Goal: Information Seeking & Learning: Check status

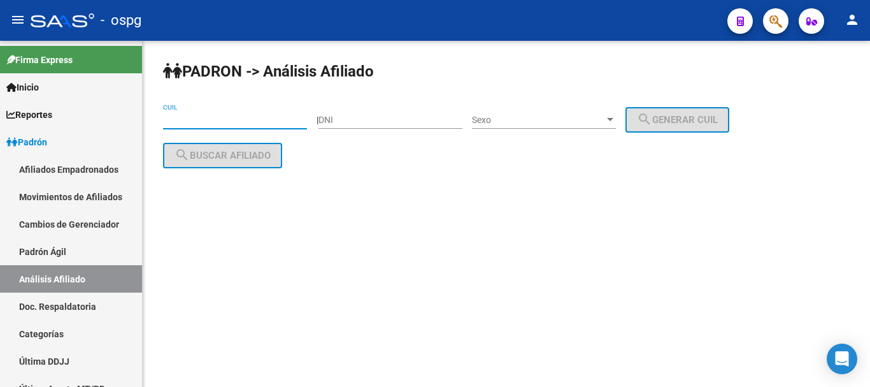
click at [256, 117] on input "CUIL" at bounding box center [235, 120] width 144 height 11
paste input "20-26670268-0"
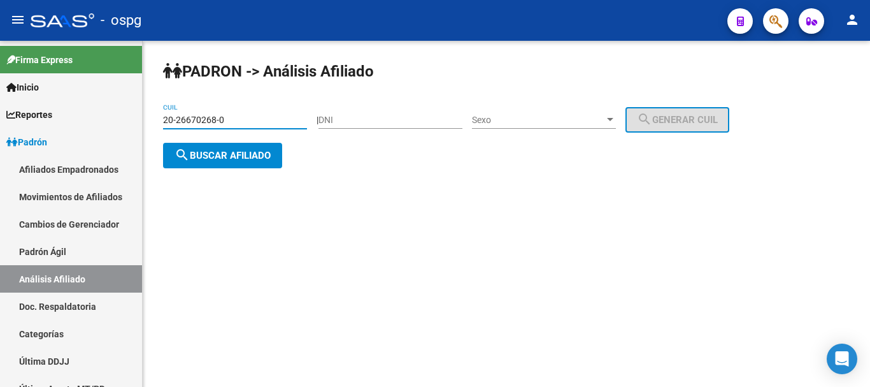
type input "20-26670268-0"
click at [242, 155] on span "search Buscar afiliado" at bounding box center [223, 155] width 96 height 11
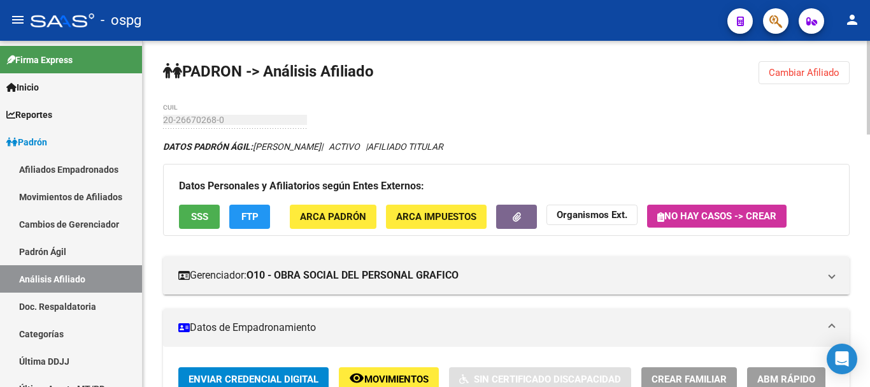
click at [208, 214] on button "SSS" at bounding box center [199, 217] width 41 height 24
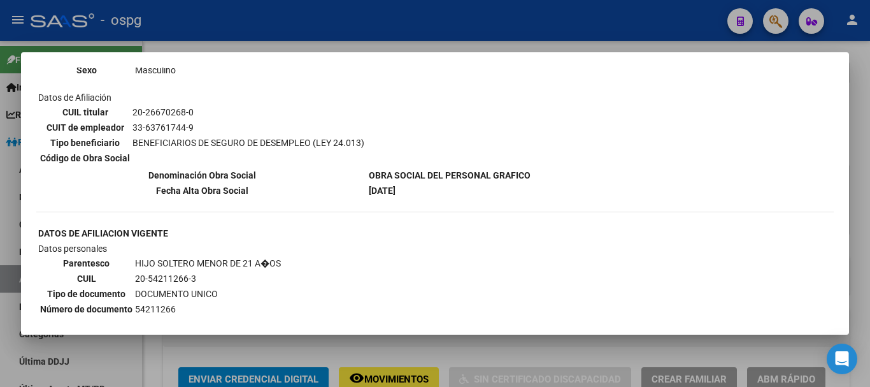
scroll to position [956, 0]
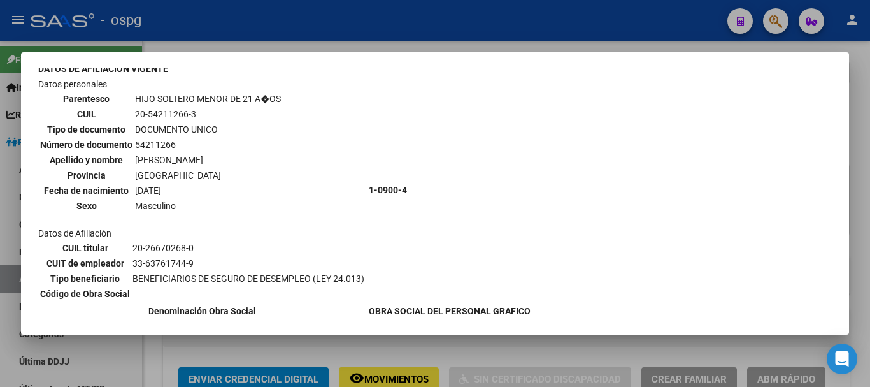
click at [857, 137] on div at bounding box center [435, 193] width 870 height 387
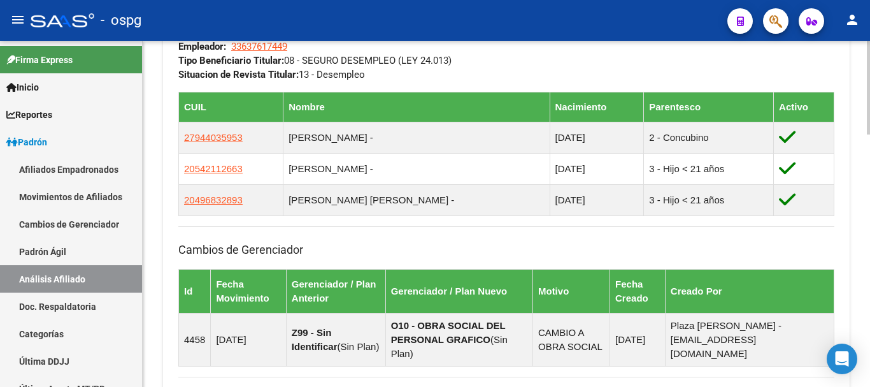
scroll to position [931, 0]
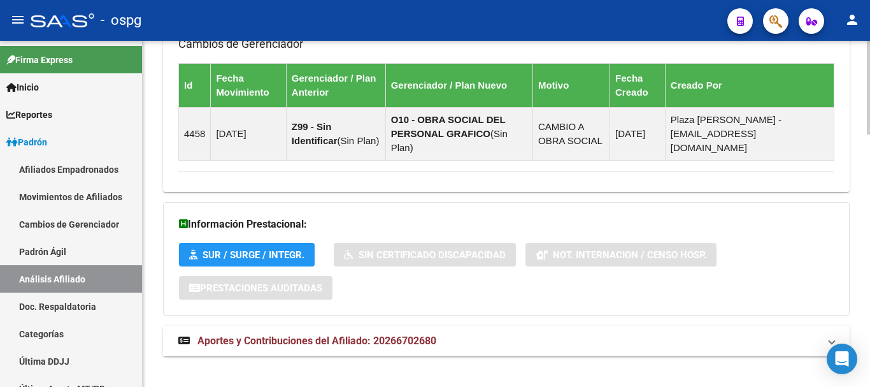
click at [322, 335] on span "Aportes y Contribuciones del Afiliado: 20266702680" at bounding box center [317, 341] width 239 height 12
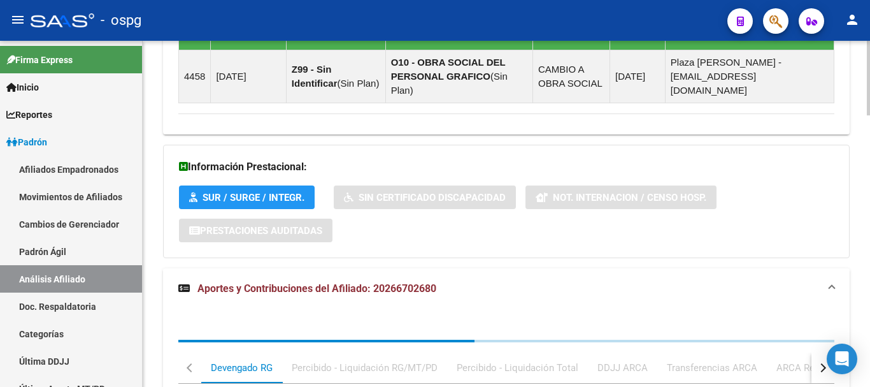
scroll to position [1069, 0]
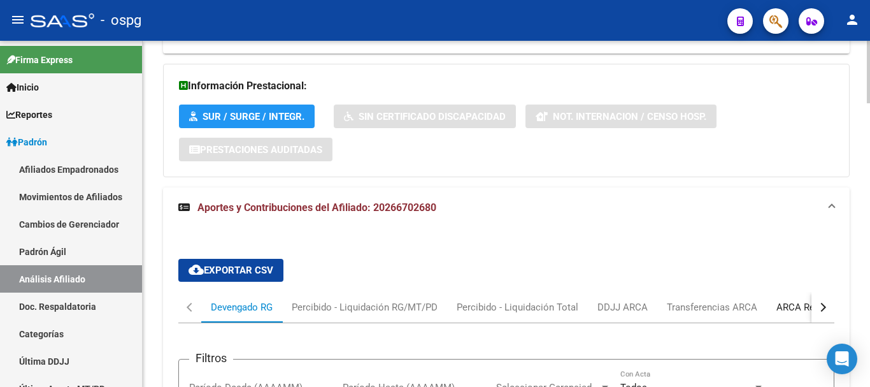
click at [793, 300] on div "ARCA Relaciones Laborales" at bounding box center [836, 307] width 119 height 14
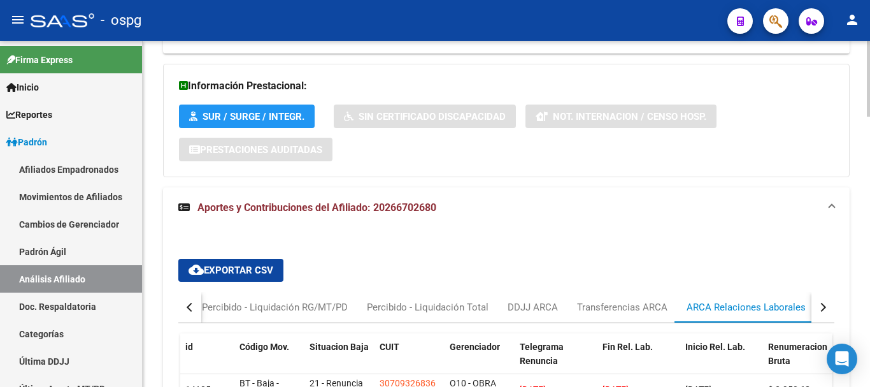
click at [800, 300] on div "ARCA Relaciones Laborales" at bounding box center [746, 307] width 119 height 14
click at [821, 303] on div "button" at bounding box center [822, 307] width 9 height 9
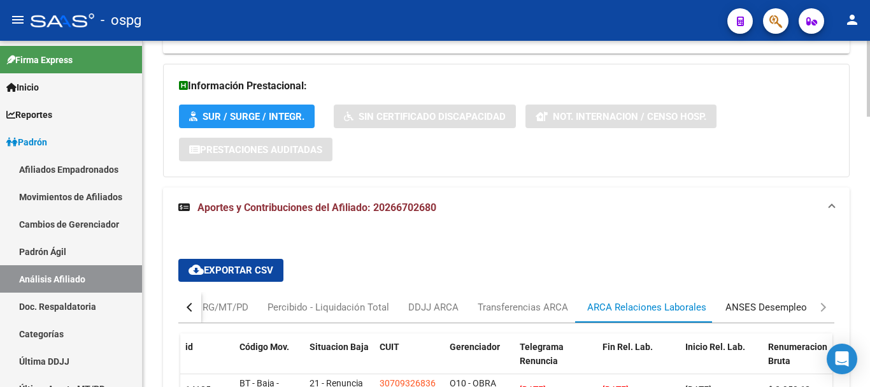
click at [776, 300] on div "ANSES Desempleo" at bounding box center [767, 307] width 82 height 14
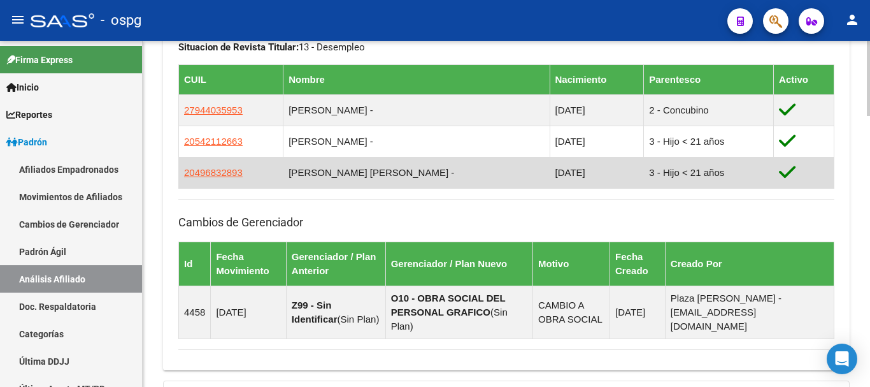
scroll to position [740, 0]
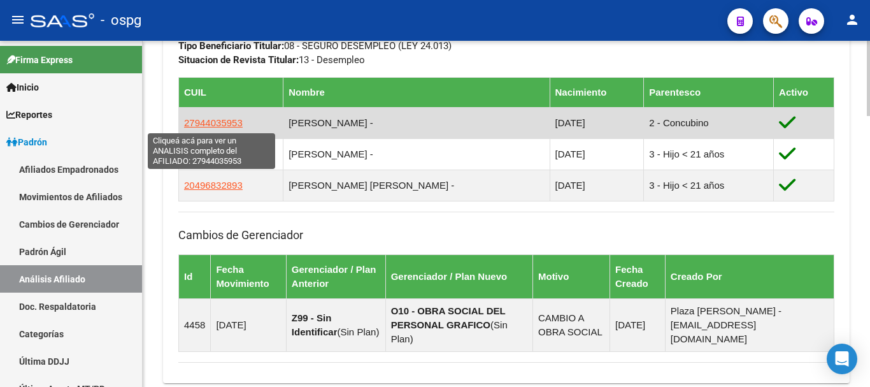
click at [217, 121] on span "27944035953" at bounding box center [213, 122] width 59 height 11
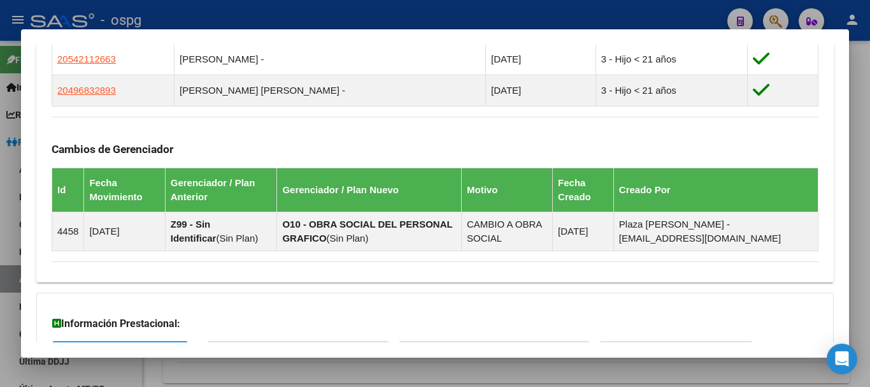
scroll to position [941, 0]
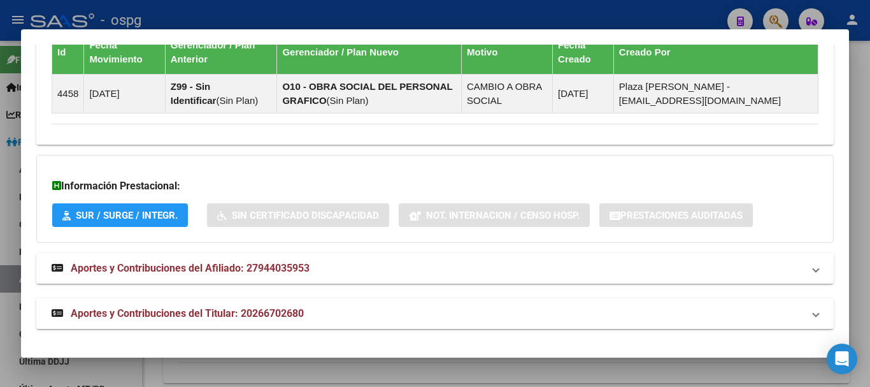
click at [227, 256] on mat-expansion-panel-header "Aportes y Contribuciones del Afiliado: 27944035953" at bounding box center [435, 268] width 798 height 31
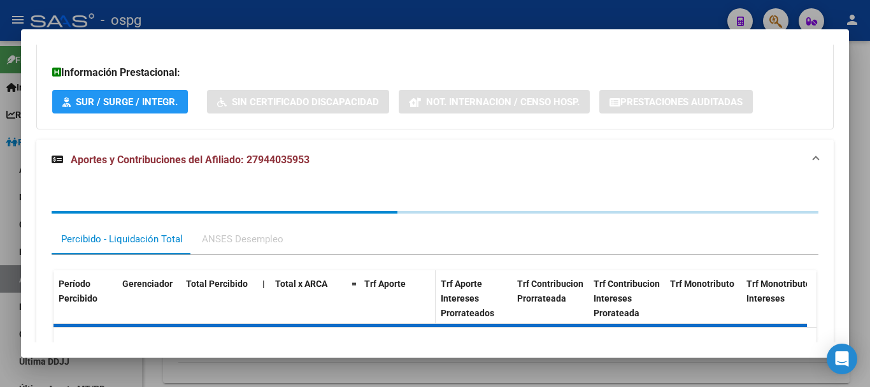
scroll to position [1080, 0]
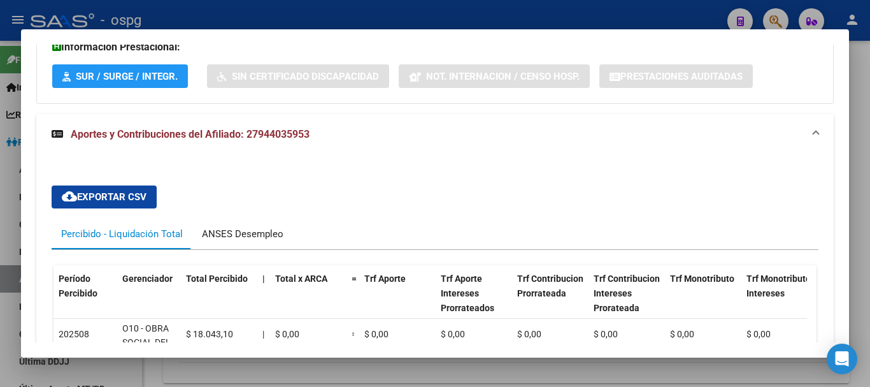
drag, startPoint x: 231, startPoint y: 231, endPoint x: 266, endPoint y: 229, distance: 34.5
click at [232, 231] on div "ANSES Desempleo" at bounding box center [243, 234] width 82 height 14
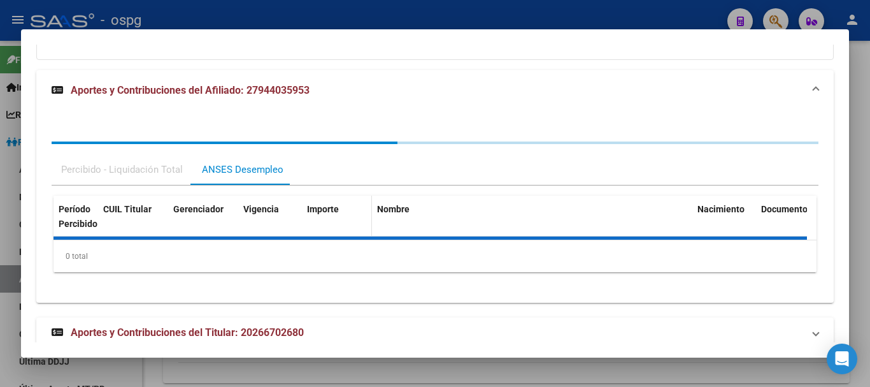
scroll to position [1144, 0]
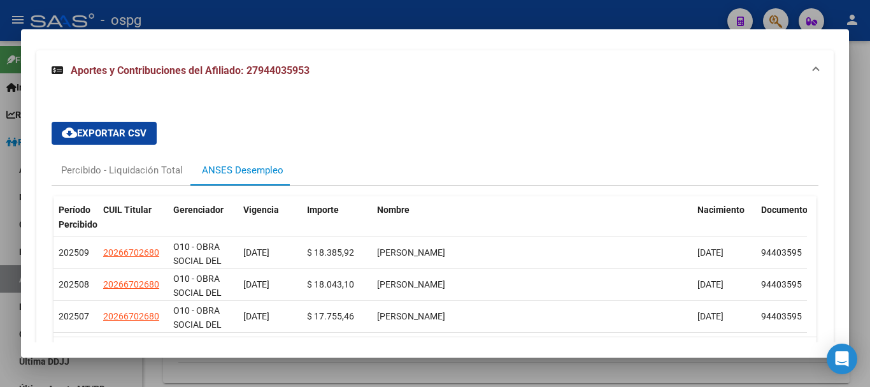
click at [860, 83] on div at bounding box center [435, 193] width 870 height 387
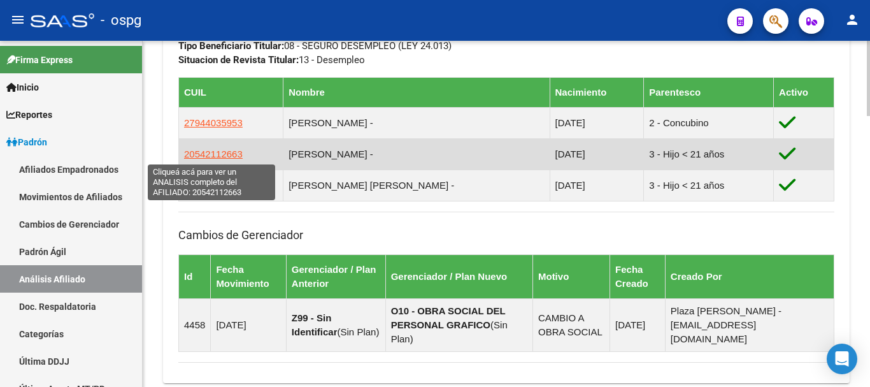
click at [220, 155] on span "20542112663" at bounding box center [213, 153] width 59 height 11
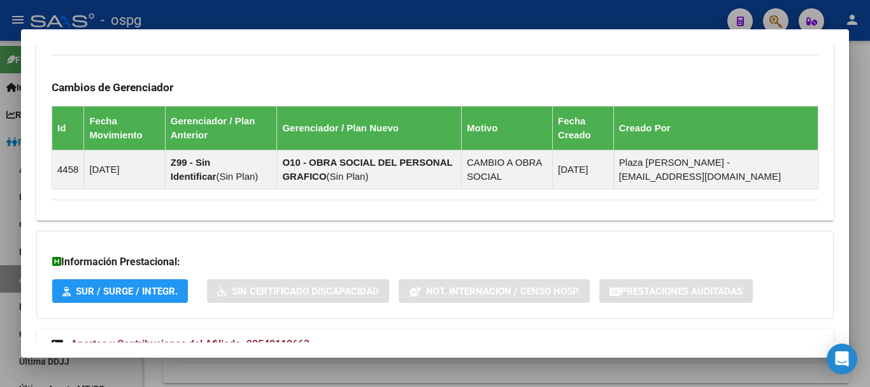
scroll to position [941, 0]
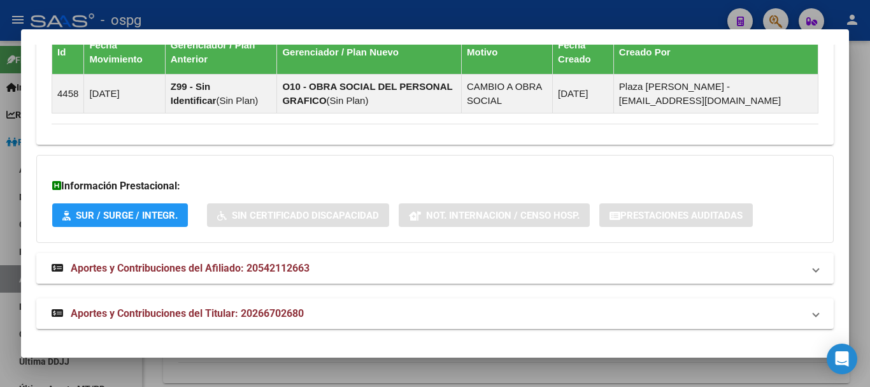
click at [233, 274] on strong "Aportes y Contribuciones del Afiliado: 20542112663" at bounding box center [181, 268] width 258 height 15
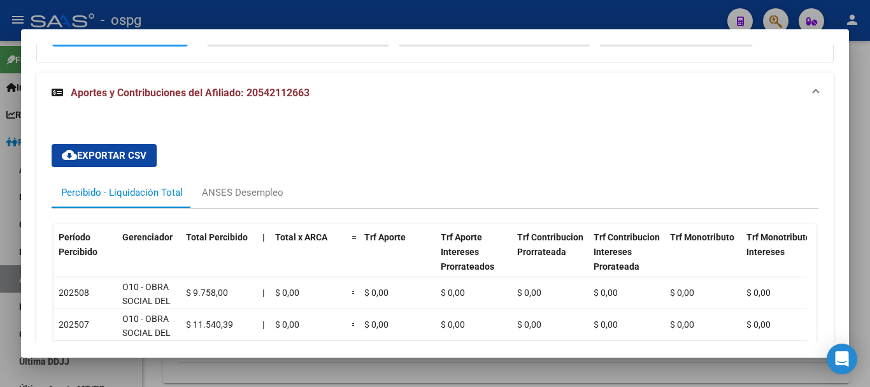
scroll to position [1132, 0]
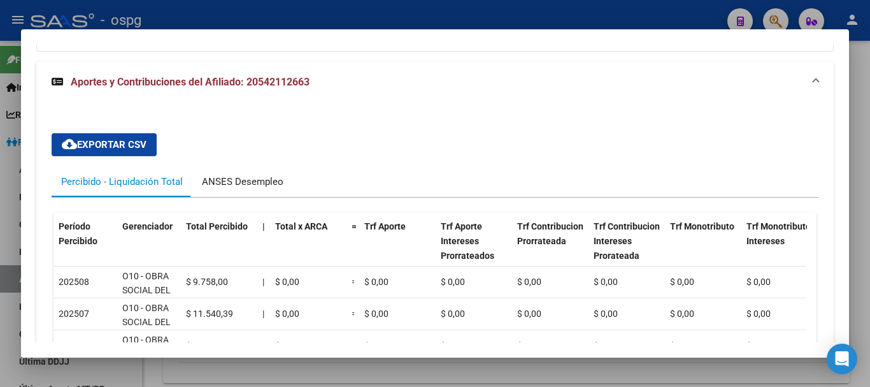
click at [266, 185] on div "ANSES Desempleo" at bounding box center [243, 182] width 82 height 14
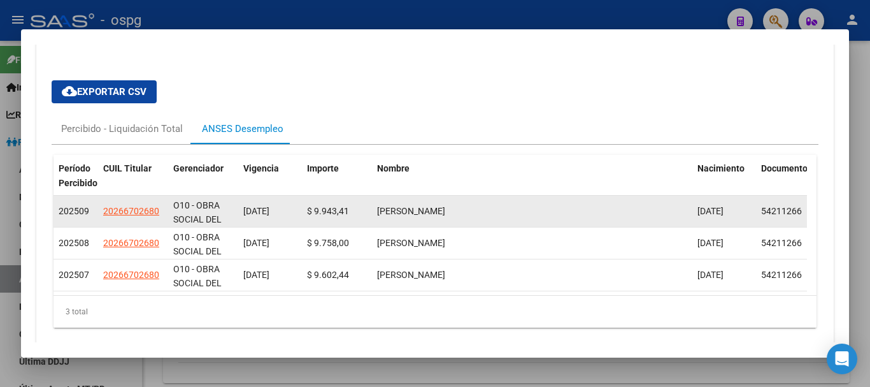
scroll to position [1208, 0]
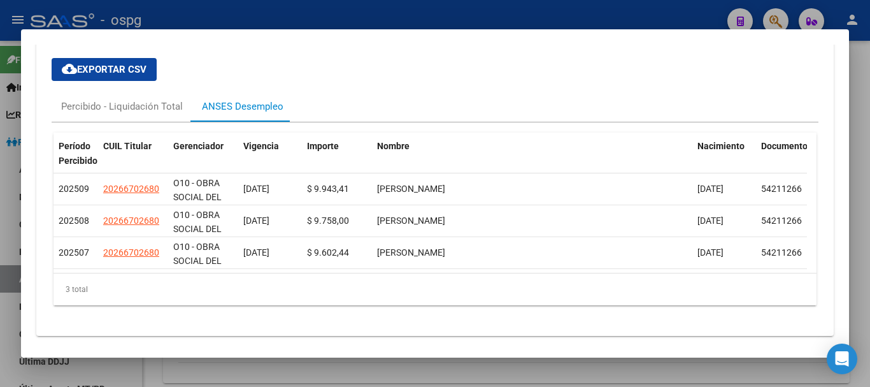
drag, startPoint x: 868, startPoint y: 109, endPoint x: 858, endPoint y: 109, distance: 10.2
click at [867, 109] on div at bounding box center [435, 193] width 870 height 387
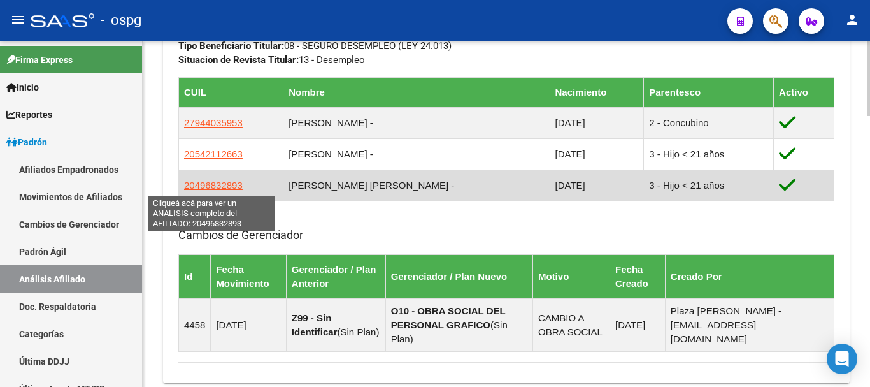
click at [231, 187] on span "20496832893" at bounding box center [213, 185] width 59 height 11
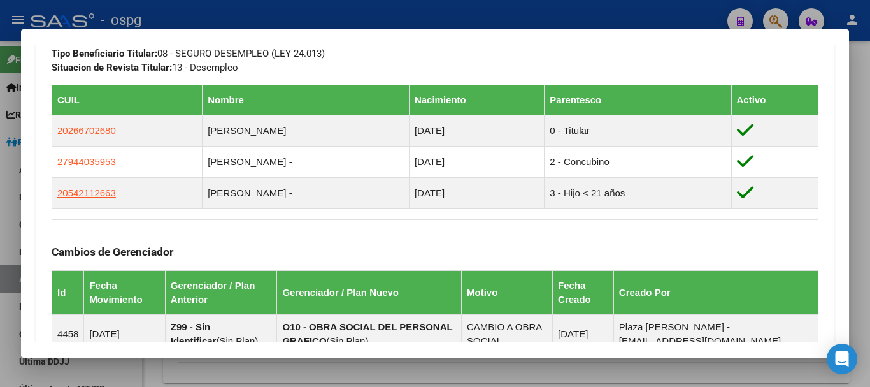
scroll to position [941, 0]
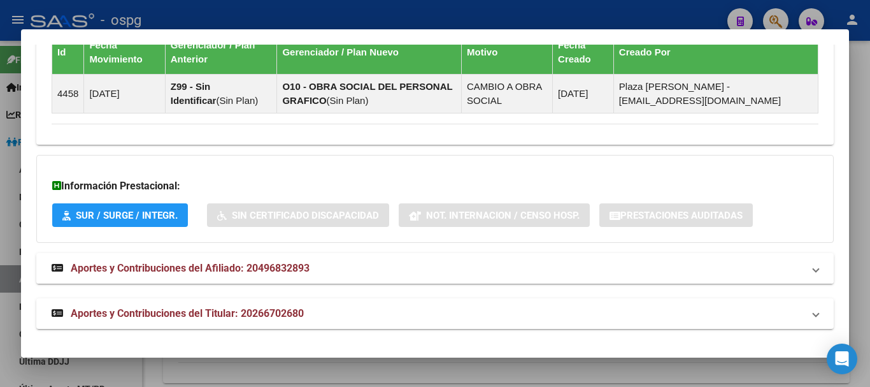
click at [140, 277] on mat-expansion-panel-header "Aportes y Contribuciones del Afiliado: 20496832893" at bounding box center [435, 268] width 798 height 31
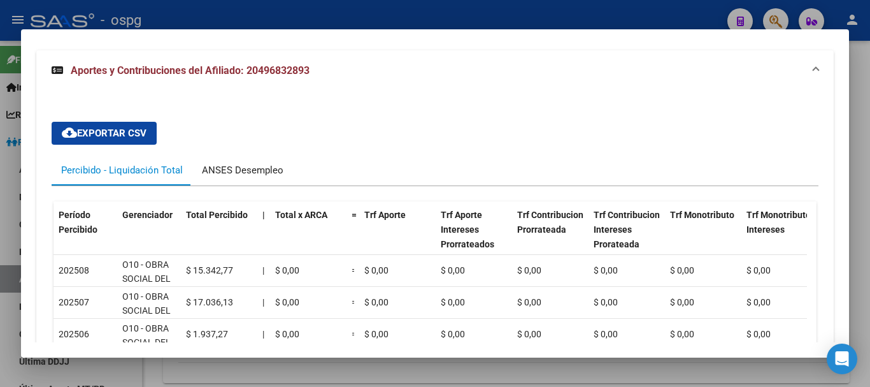
click at [255, 171] on div "ANSES Desempleo" at bounding box center [243, 170] width 82 height 14
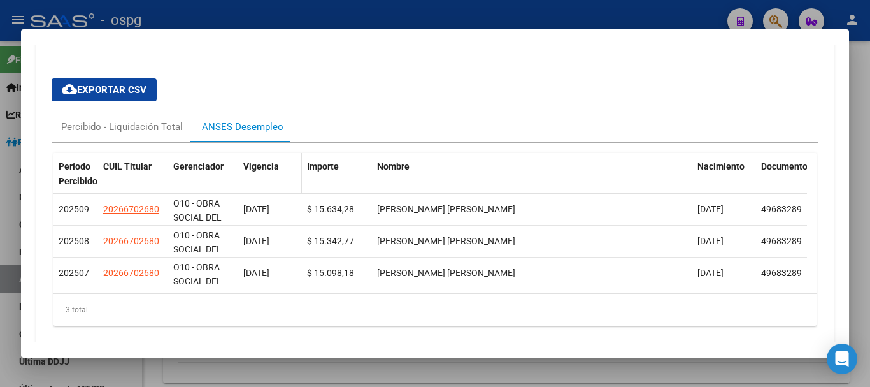
scroll to position [1260, 0]
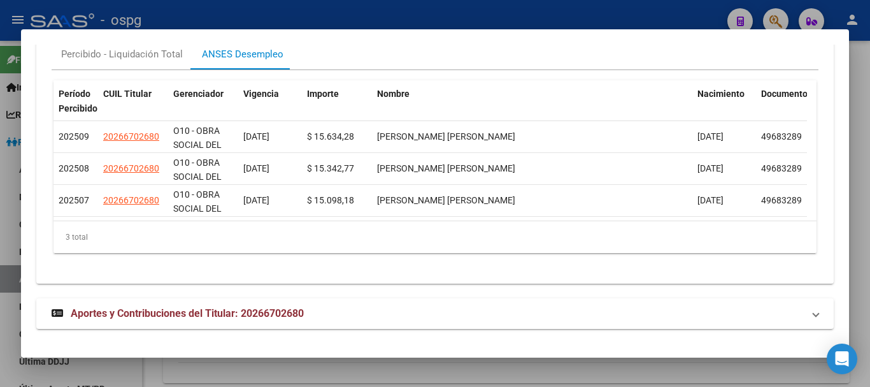
click at [870, 106] on div at bounding box center [435, 193] width 870 height 387
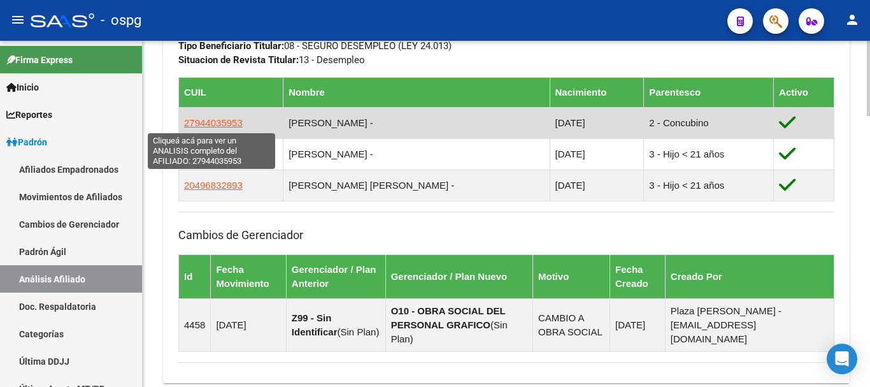
click at [212, 119] on span "27944035953" at bounding box center [213, 122] width 59 height 11
type textarea "27944035953"
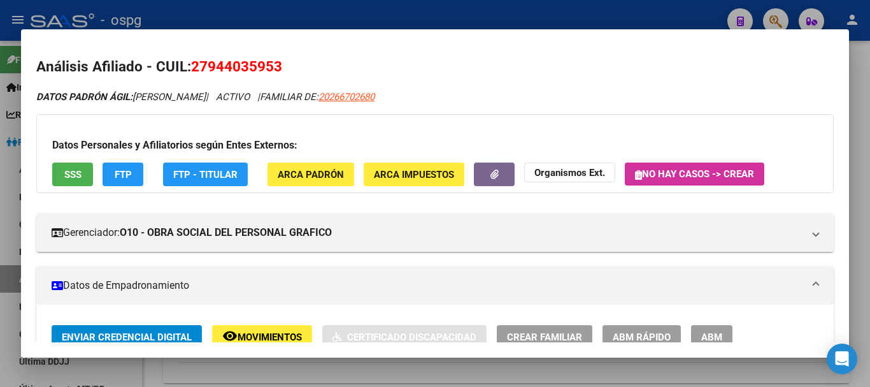
drag, startPoint x: 212, startPoint y: 66, endPoint x: 273, endPoint y: 63, distance: 60.6
click at [273, 63] on span "27944035953" at bounding box center [236, 66] width 91 height 17
copy span "94403595"
click at [568, 171] on strong "Organismos Ext." at bounding box center [570, 172] width 71 height 11
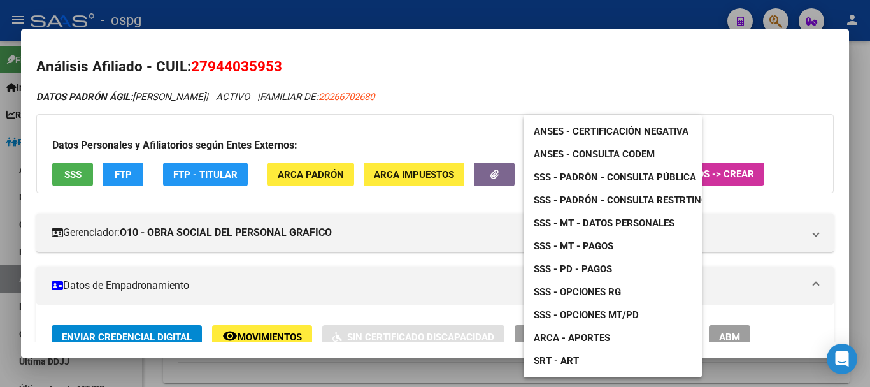
click at [604, 129] on span "ANSES - Certificación Negativa" at bounding box center [611, 131] width 155 height 11
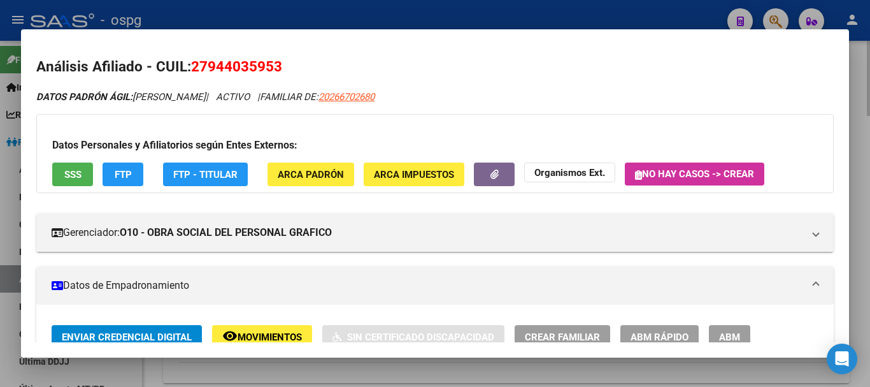
click at [856, 75] on div at bounding box center [435, 193] width 870 height 387
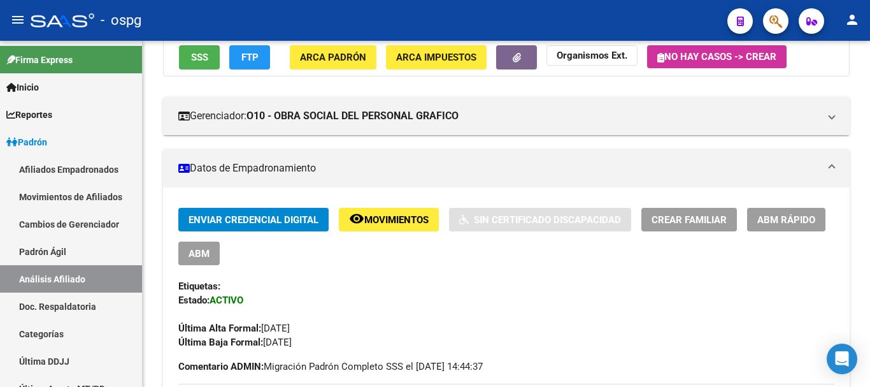
scroll to position [0, 0]
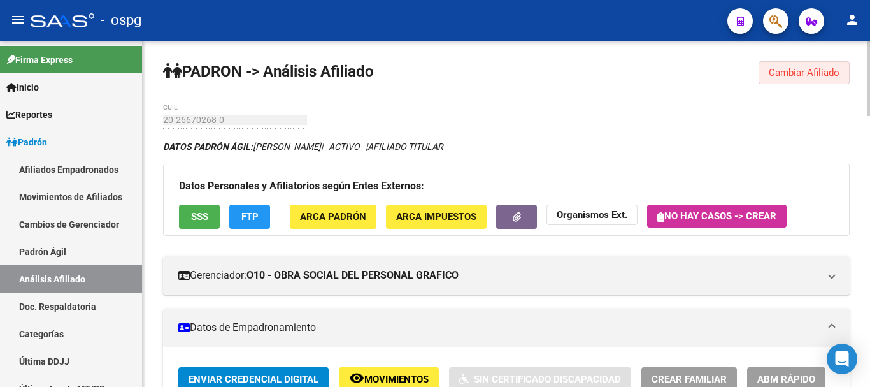
drag, startPoint x: 818, startPoint y: 66, endPoint x: 689, endPoint y: 97, distance: 132.4
click at [818, 67] on button "Cambiar Afiliado" at bounding box center [804, 72] width 91 height 23
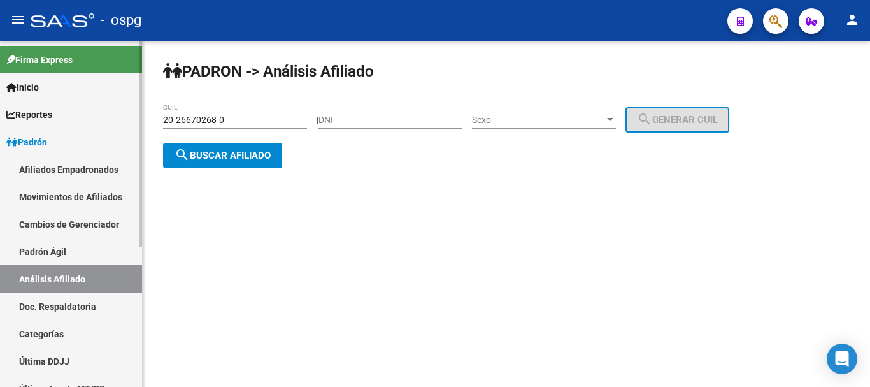
drag, startPoint x: 407, startPoint y: 122, endPoint x: 0, endPoint y: 53, distance: 413.0
click at [0, 78] on mat-sidenav-container "Firma Express Inicio Instructivos Contacto OS Reportes Ingresos Devengados Anál…" at bounding box center [435, 214] width 870 height 346
type input "36601076"
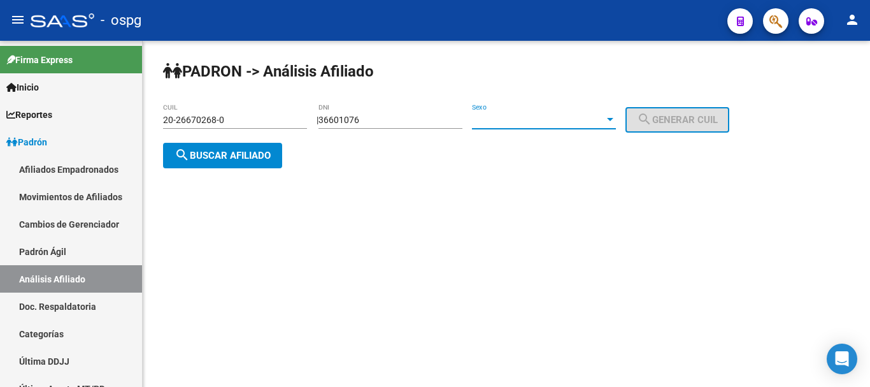
click at [514, 117] on span "Sexo" at bounding box center [538, 120] width 133 height 11
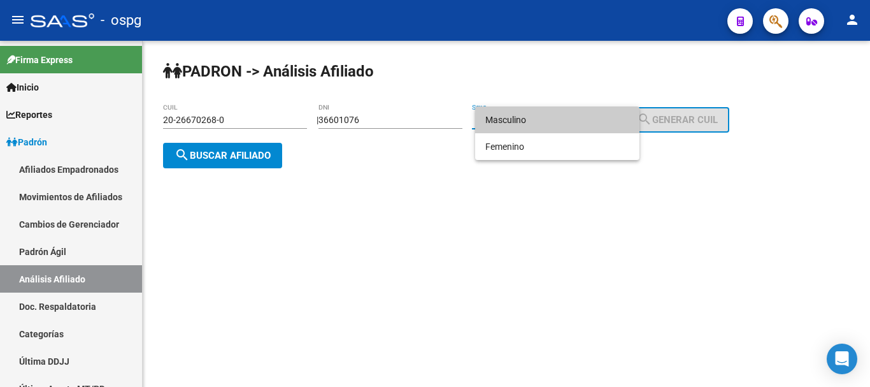
drag, startPoint x: 551, startPoint y: 122, endPoint x: 568, endPoint y: 122, distance: 16.6
click at [554, 122] on span "Masculino" at bounding box center [558, 119] width 144 height 27
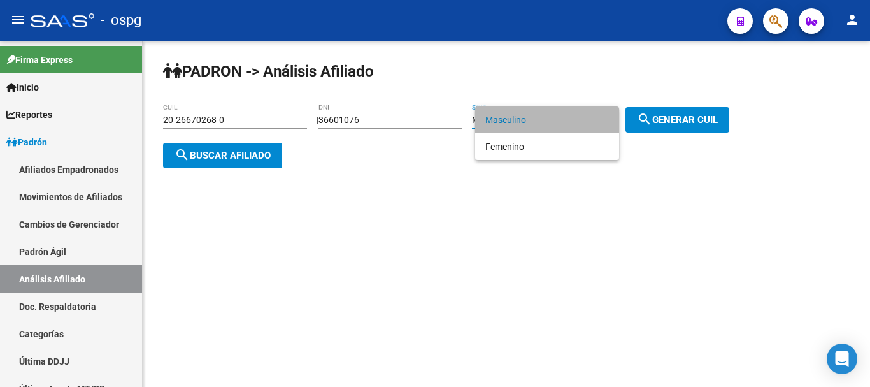
click at [675, 124] on span "search Generar CUIL" at bounding box center [677, 119] width 81 height 11
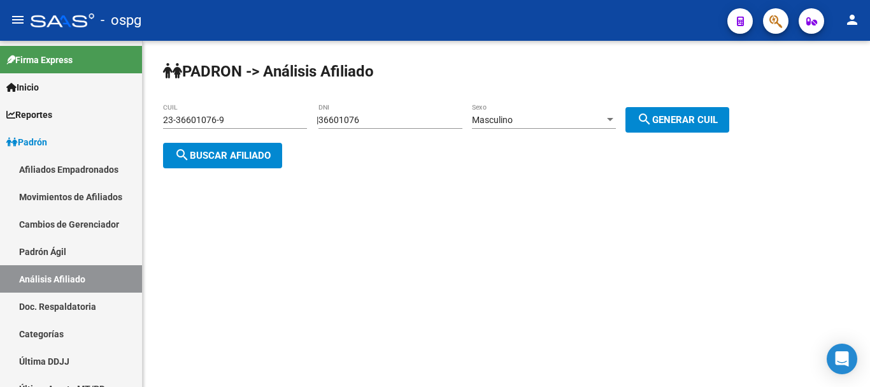
click at [240, 154] on span "search Buscar afiliado" at bounding box center [223, 155] width 96 height 11
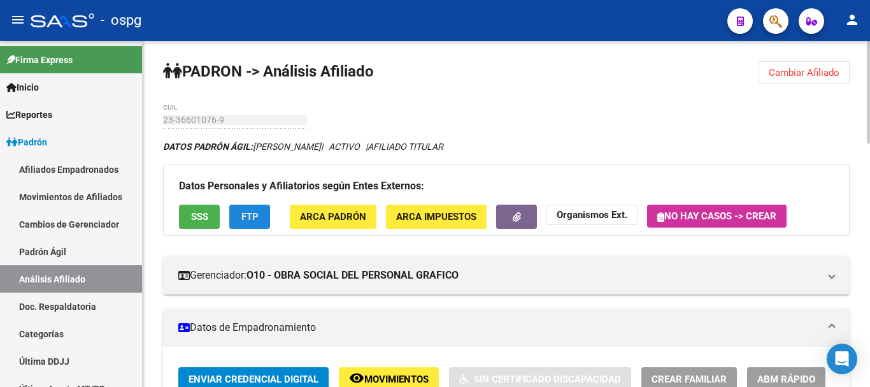
click at [248, 213] on span "FTP" at bounding box center [250, 217] width 17 height 11
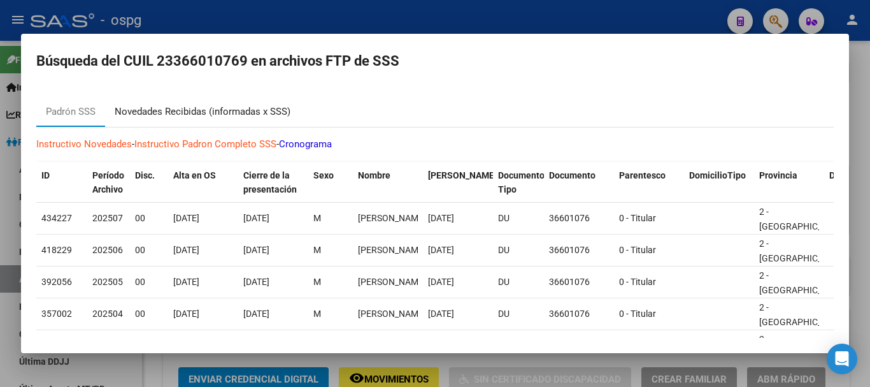
click at [219, 111] on div "Novedades Recibidas (informadas x SSS)" at bounding box center [203, 112] width 176 height 15
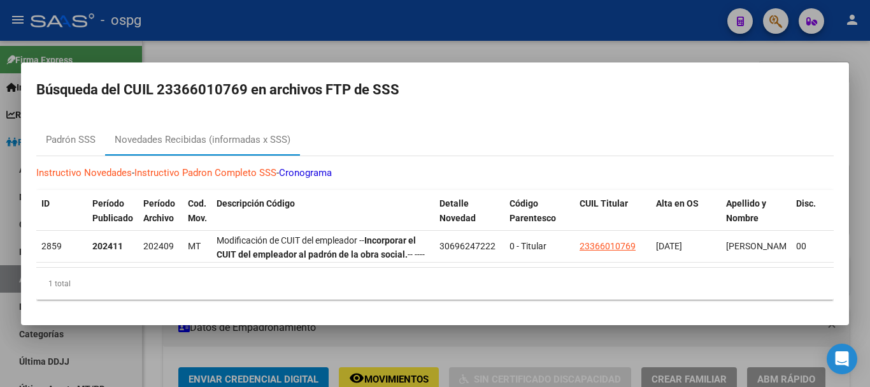
click at [533, 44] on div at bounding box center [435, 193] width 870 height 387
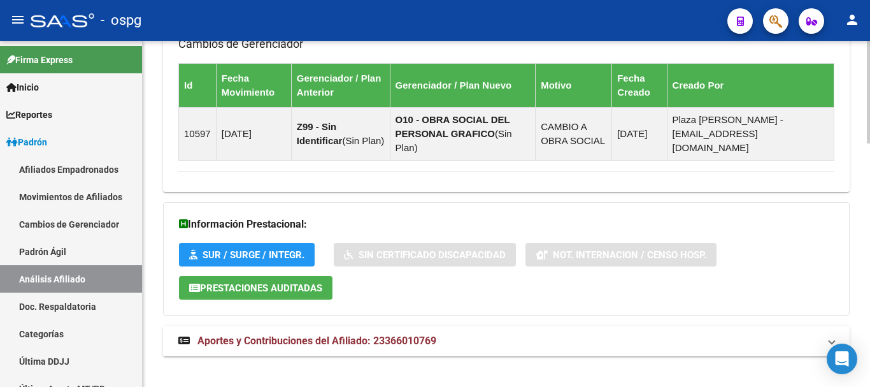
click at [361, 338] on mat-expansion-panel-header "Aportes y Contribuciones del Afiliado: 23366010769" at bounding box center [506, 341] width 687 height 31
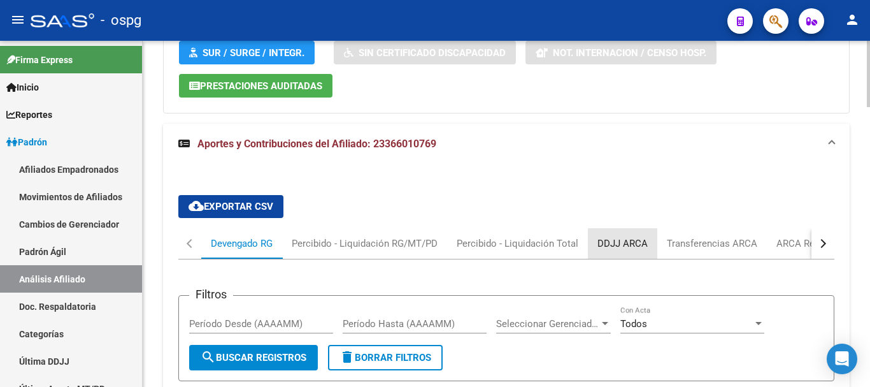
click at [617, 236] on div "DDJJ ARCA" at bounding box center [623, 243] width 50 height 14
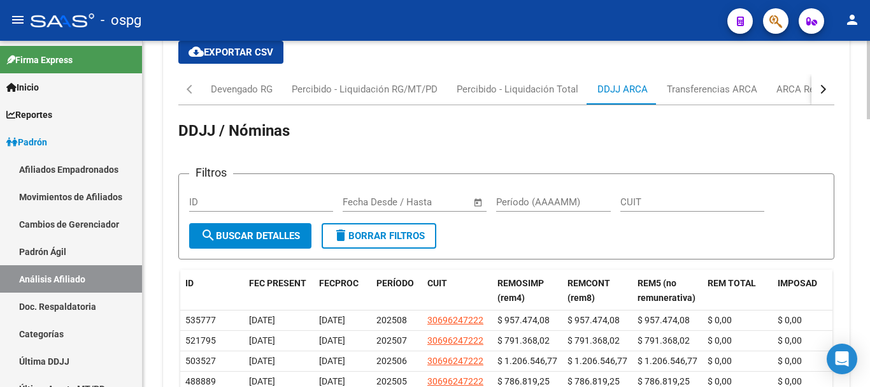
scroll to position [1197, 0]
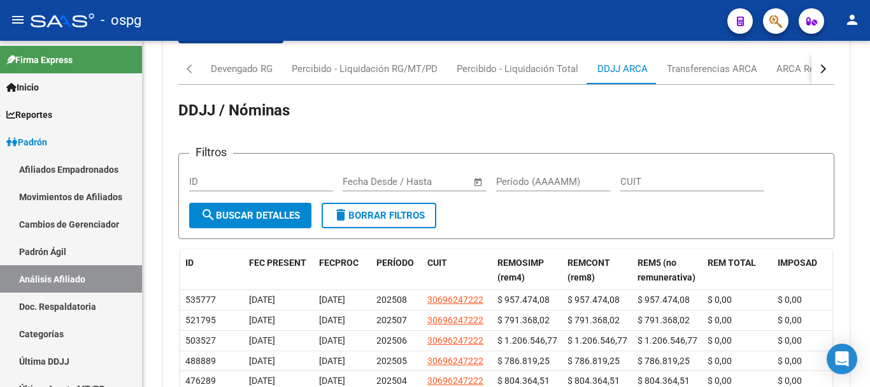
drag, startPoint x: 412, startPoint y: 18, endPoint x: 404, endPoint y: 17, distance: 7.9
click at [410, 18] on div "- ospg" at bounding box center [374, 20] width 687 height 28
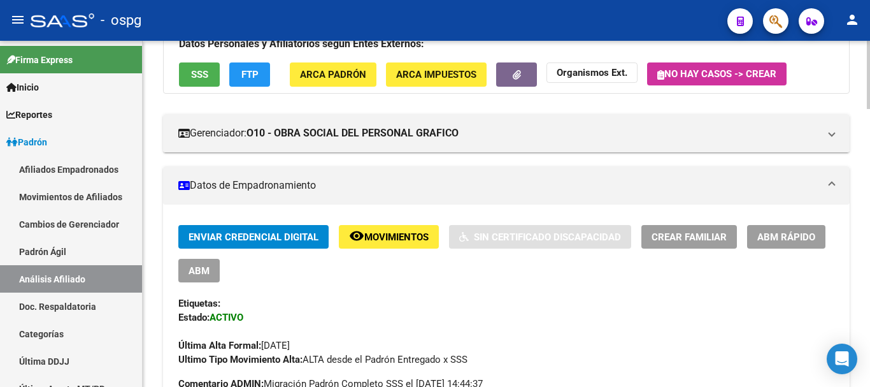
scroll to position [0, 0]
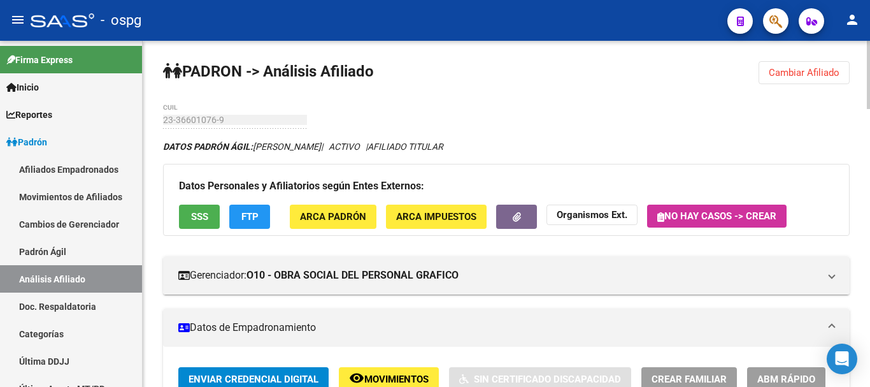
drag, startPoint x: 800, startPoint y: 78, endPoint x: 425, endPoint y: 90, distance: 375.5
click at [797, 77] on span "Cambiar Afiliado" at bounding box center [804, 72] width 71 height 11
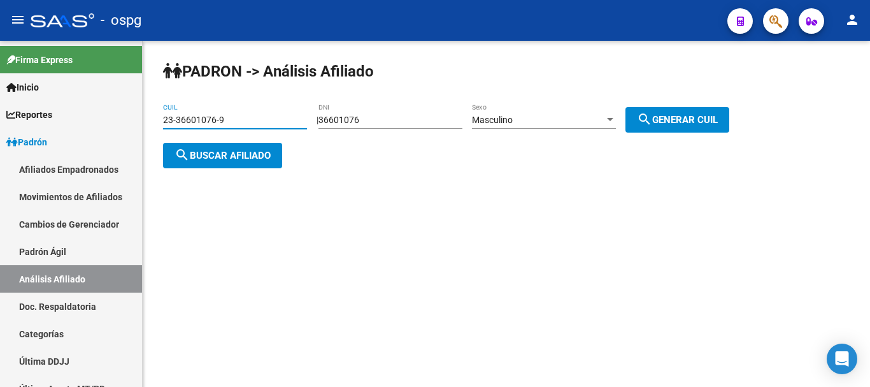
drag, startPoint x: 250, startPoint y: 121, endPoint x: 0, endPoint y: 1, distance: 277.3
click at [0, 24] on div "menu - ospg person Firma Express Inicio Instructivos Contacto OS Reportes Ingre…" at bounding box center [435, 193] width 870 height 387
click at [156, 168] on div "PADRON -> Análisis Afiliado 27-26198110-1 CUIL | 36601076 DNI Masculino Sexo se…" at bounding box center [507, 125] width 728 height 168
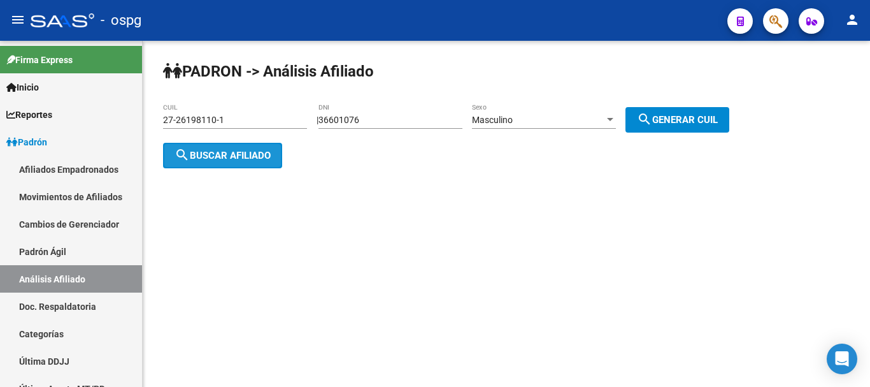
drag, startPoint x: 216, startPoint y: 166, endPoint x: 216, endPoint y: 154, distance: 11.5
click at [216, 154] on button "search Buscar afiliado" at bounding box center [222, 155] width 119 height 25
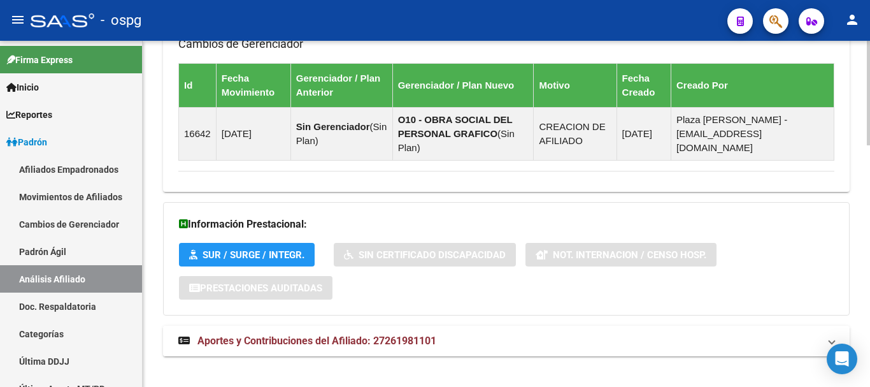
drag, startPoint x: 405, startPoint y: 331, endPoint x: 458, endPoint y: 332, distance: 52.3
click at [408, 335] on span "Aportes y Contribuciones del Afiliado: 27261981101" at bounding box center [317, 341] width 239 height 12
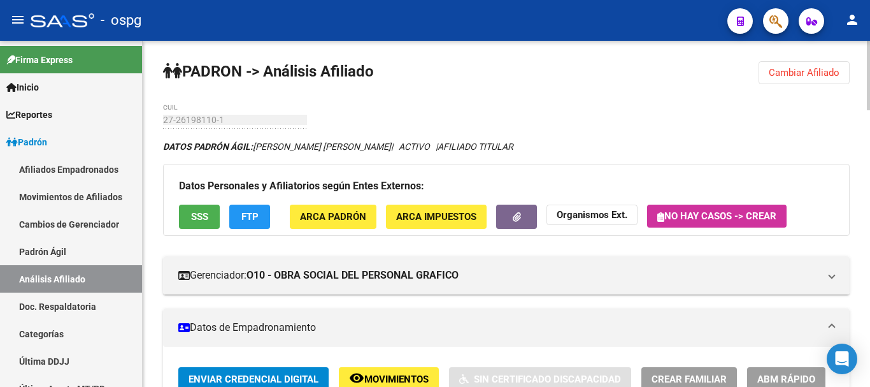
drag, startPoint x: 813, startPoint y: 57, endPoint x: 805, endPoint y: 70, distance: 15.4
drag, startPoint x: 805, startPoint y: 70, endPoint x: 660, endPoint y: 90, distance: 147.3
click at [804, 71] on span "Cambiar Afiliado" at bounding box center [804, 72] width 71 height 11
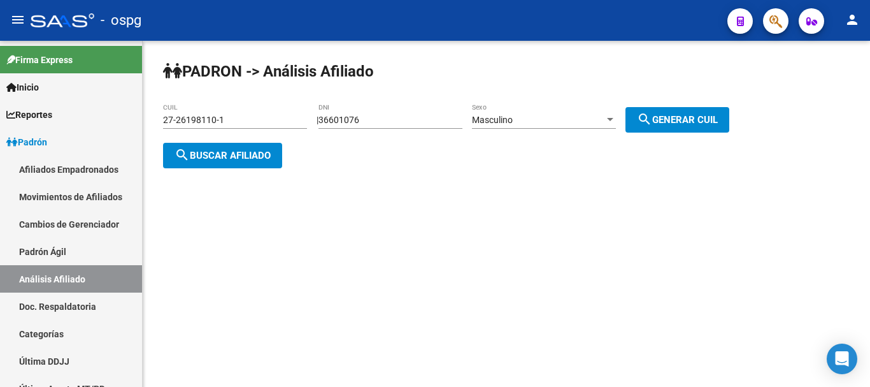
drag, startPoint x: 267, startPoint y: 123, endPoint x: 0, endPoint y: 34, distance: 281.3
click at [0, 41] on mat-sidenav-container "Firma Express Inicio Instructivos Contacto OS Reportes Ingresos Devengados Anál…" at bounding box center [435, 214] width 870 height 346
click at [233, 150] on span "search Buscar afiliado" at bounding box center [223, 155] width 96 height 11
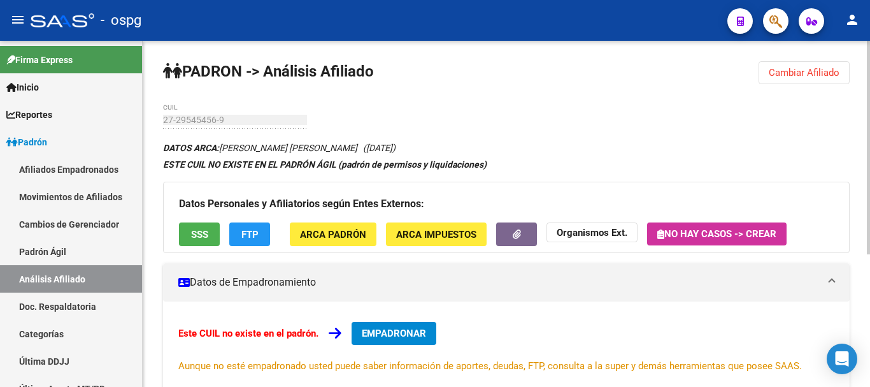
drag, startPoint x: 818, startPoint y: 75, endPoint x: 445, endPoint y: 97, distance: 373.4
click at [815, 74] on span "Cambiar Afiliado" at bounding box center [804, 72] width 71 height 11
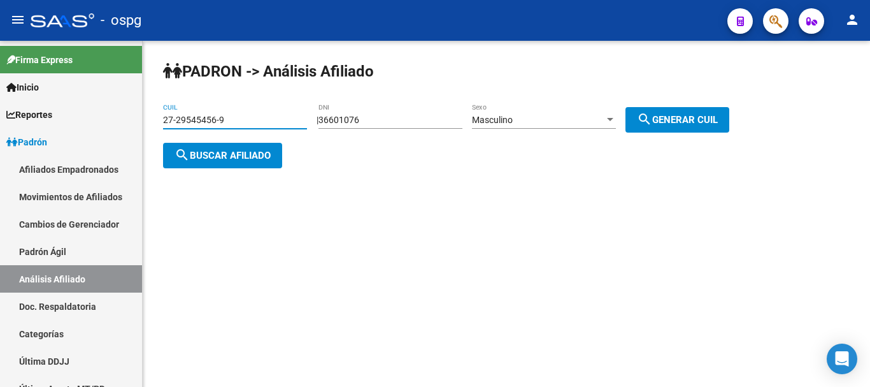
drag, startPoint x: 222, startPoint y: 117, endPoint x: 0, endPoint y: 2, distance: 249.7
click at [0, 7] on div "menu - ospg person Firma Express Inicio Instructivos Contacto OS Reportes Ingre…" at bounding box center [435, 193] width 870 height 387
click at [236, 154] on span "search Buscar afiliado" at bounding box center [223, 155] width 96 height 11
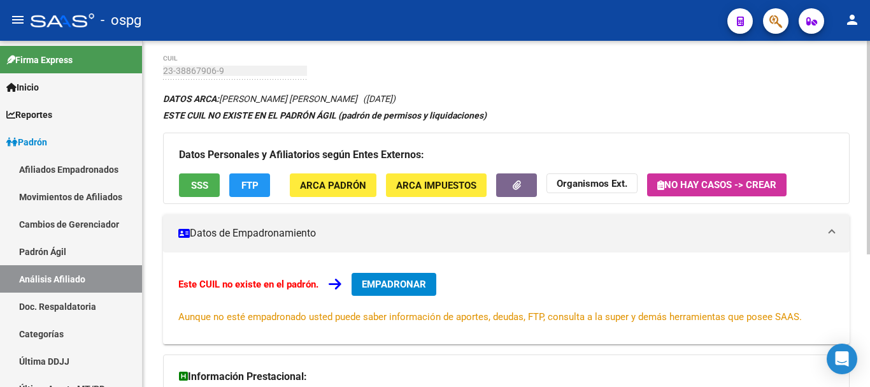
scroll to position [215, 0]
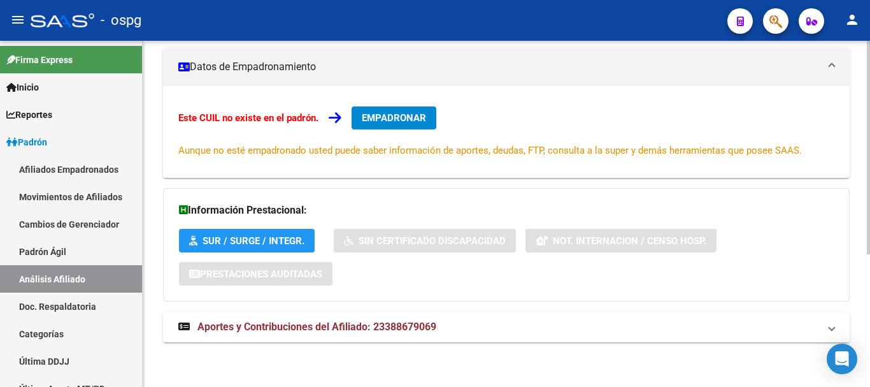
click at [392, 322] on span "Aportes y Contribuciones del Afiliado: 23388679069" at bounding box center [317, 327] width 239 height 12
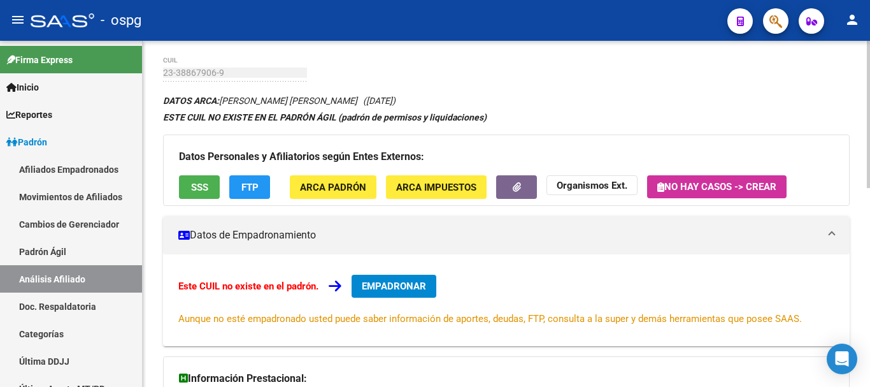
scroll to position [0, 0]
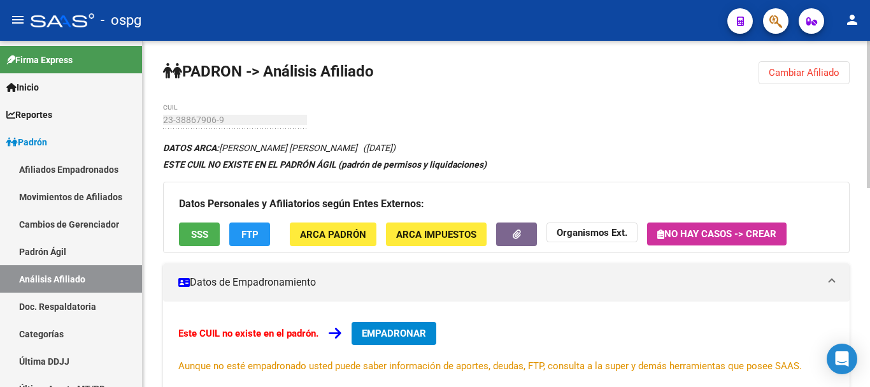
click at [206, 234] on span "SSS" at bounding box center [199, 234] width 17 height 11
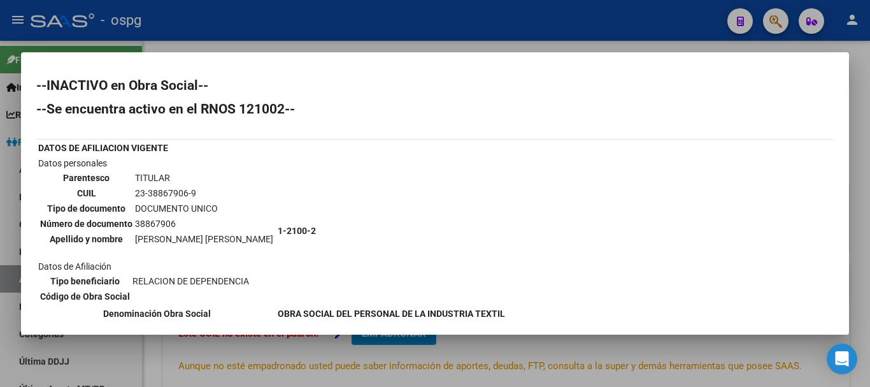
click at [868, 78] on div at bounding box center [435, 193] width 870 height 387
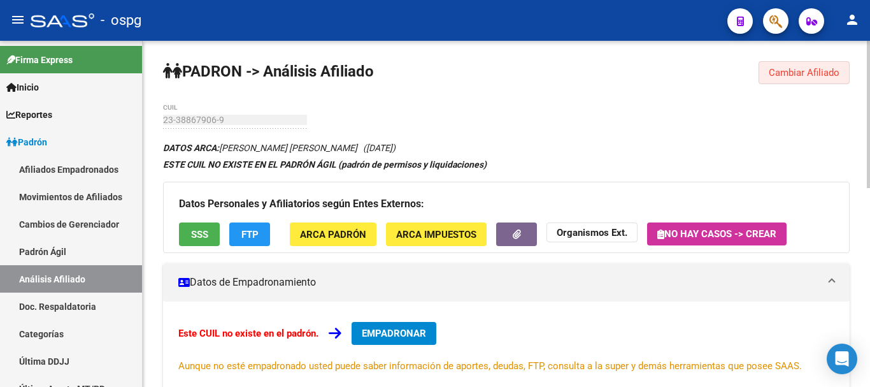
click at [806, 76] on span "Cambiar Afiliado" at bounding box center [804, 72] width 71 height 11
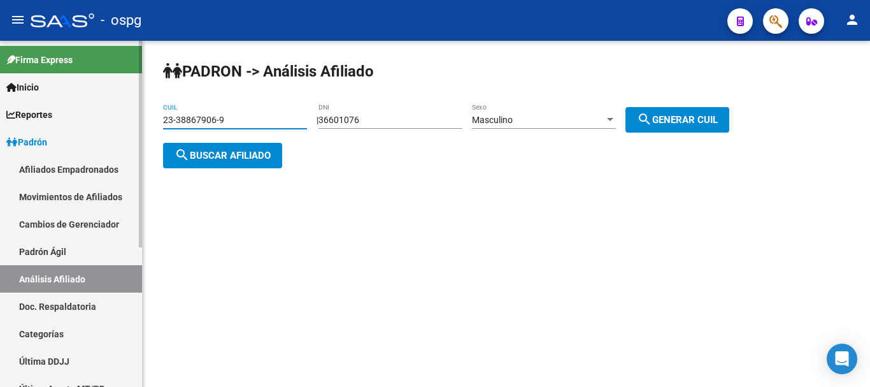
drag, startPoint x: 246, startPoint y: 119, endPoint x: 117, endPoint y: 113, distance: 129.5
click at [86, 107] on mat-sidenav-container "Firma Express Inicio Instructivos Contacto OS Reportes Ingresos Devengados Anál…" at bounding box center [435, 214] width 870 height 346
paste input "7-18307222-1"
type input "27-18307222-1"
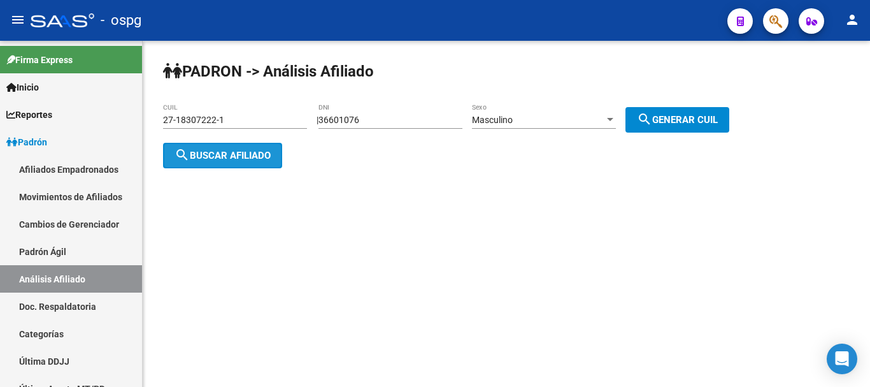
click at [249, 159] on span "search Buscar afiliado" at bounding box center [223, 155] width 96 height 11
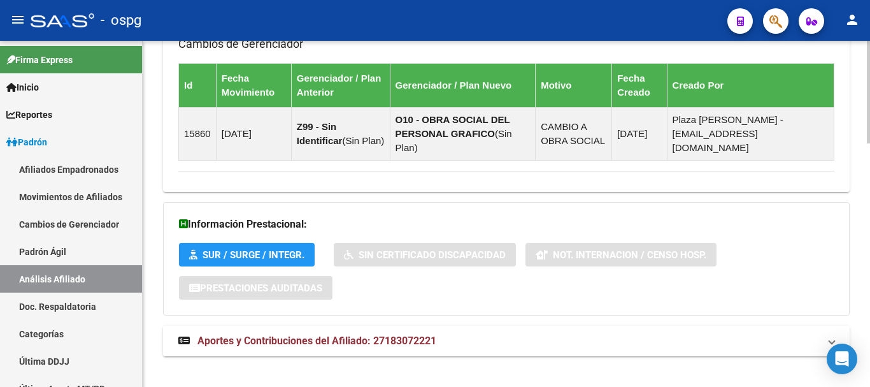
drag, startPoint x: 345, startPoint y: 328, endPoint x: 368, endPoint y: 329, distance: 22.9
click at [350, 335] on span "Aportes y Contribuciones del Afiliado: 27183072221" at bounding box center [317, 341] width 239 height 12
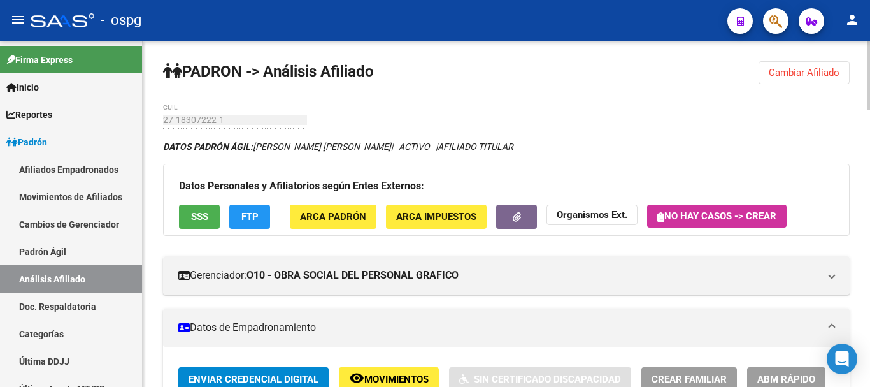
click at [579, 210] on strong "Organismos Ext." at bounding box center [592, 215] width 71 height 11
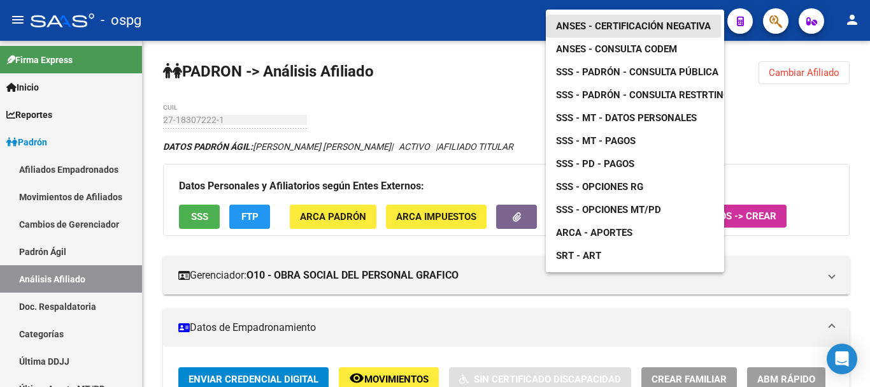
click at [663, 20] on span "ANSES - Certificación Negativa" at bounding box center [633, 25] width 155 height 11
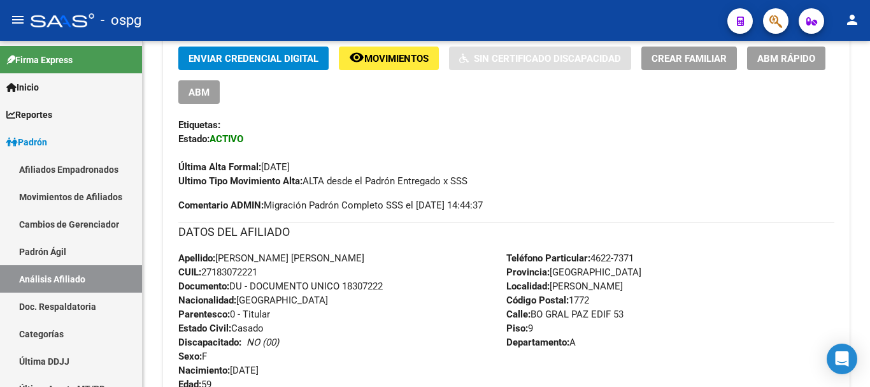
scroll to position [319, 0]
